Goal: Go to known website: Go to known website

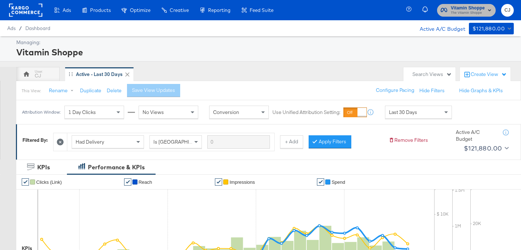
click at [472, 10] on span "The Vitamin Shoppe" at bounding box center [468, 13] width 34 height 6
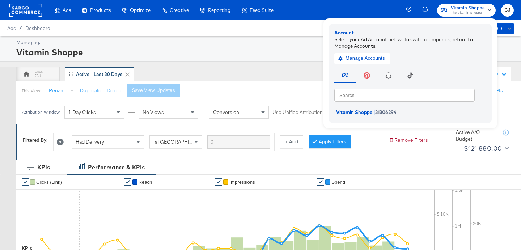
click at [30, 12] on rect at bounding box center [25, 10] width 33 height 13
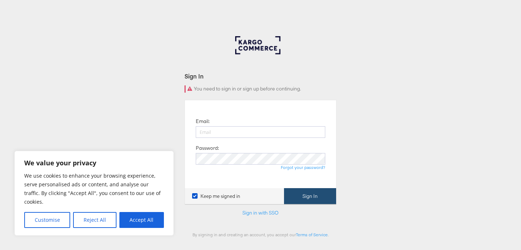
type input "[PERSON_NAME][EMAIL_ADDRESS][PERSON_NAME][DOMAIN_NAME]"
click at [293, 195] on button "Sign In" at bounding box center [310, 196] width 52 height 16
